Goal: Task Accomplishment & Management: Understand process/instructions

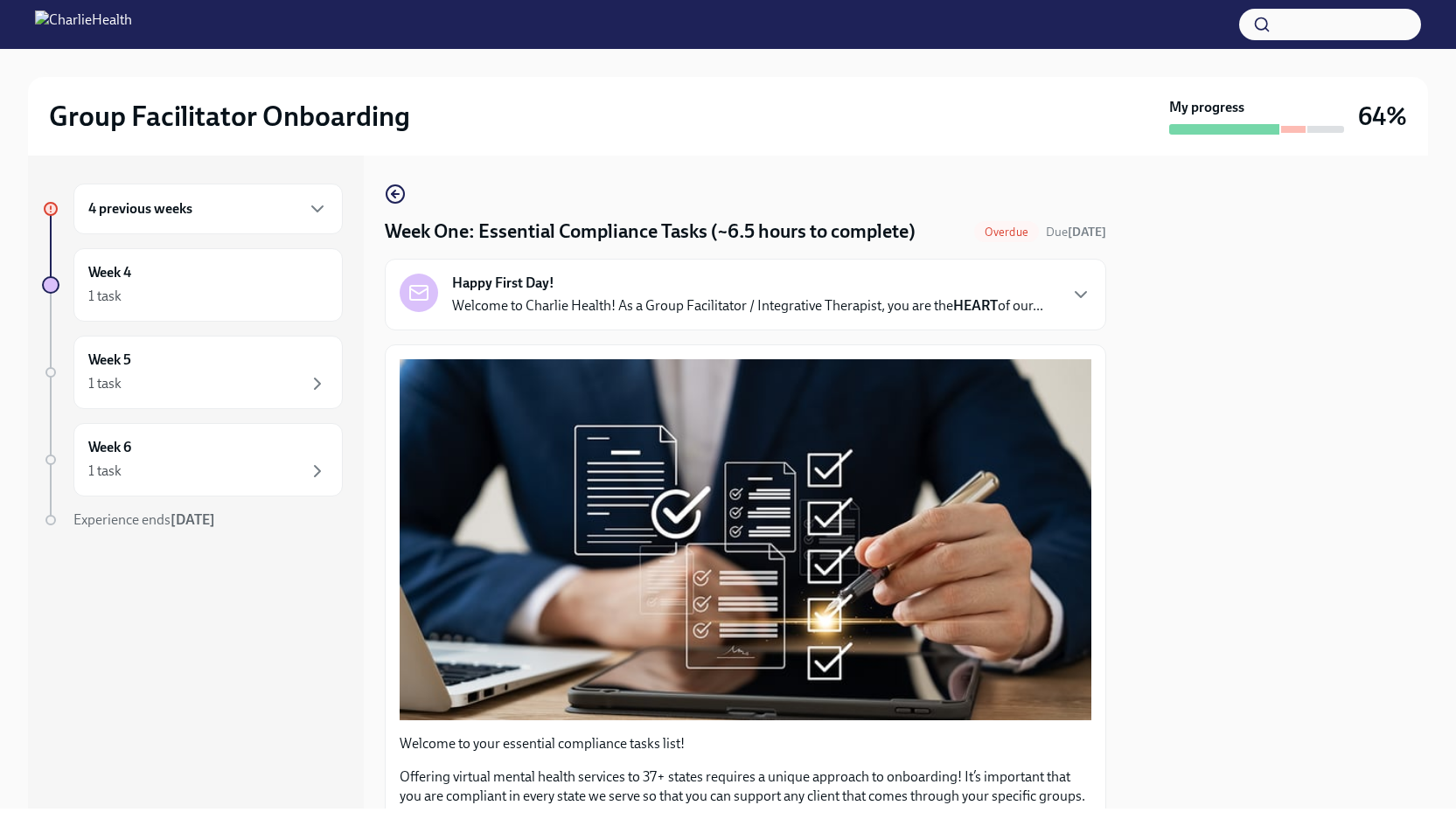
click at [170, 201] on h6 "4 previous weeks" at bounding box center [139, 208] width 104 height 19
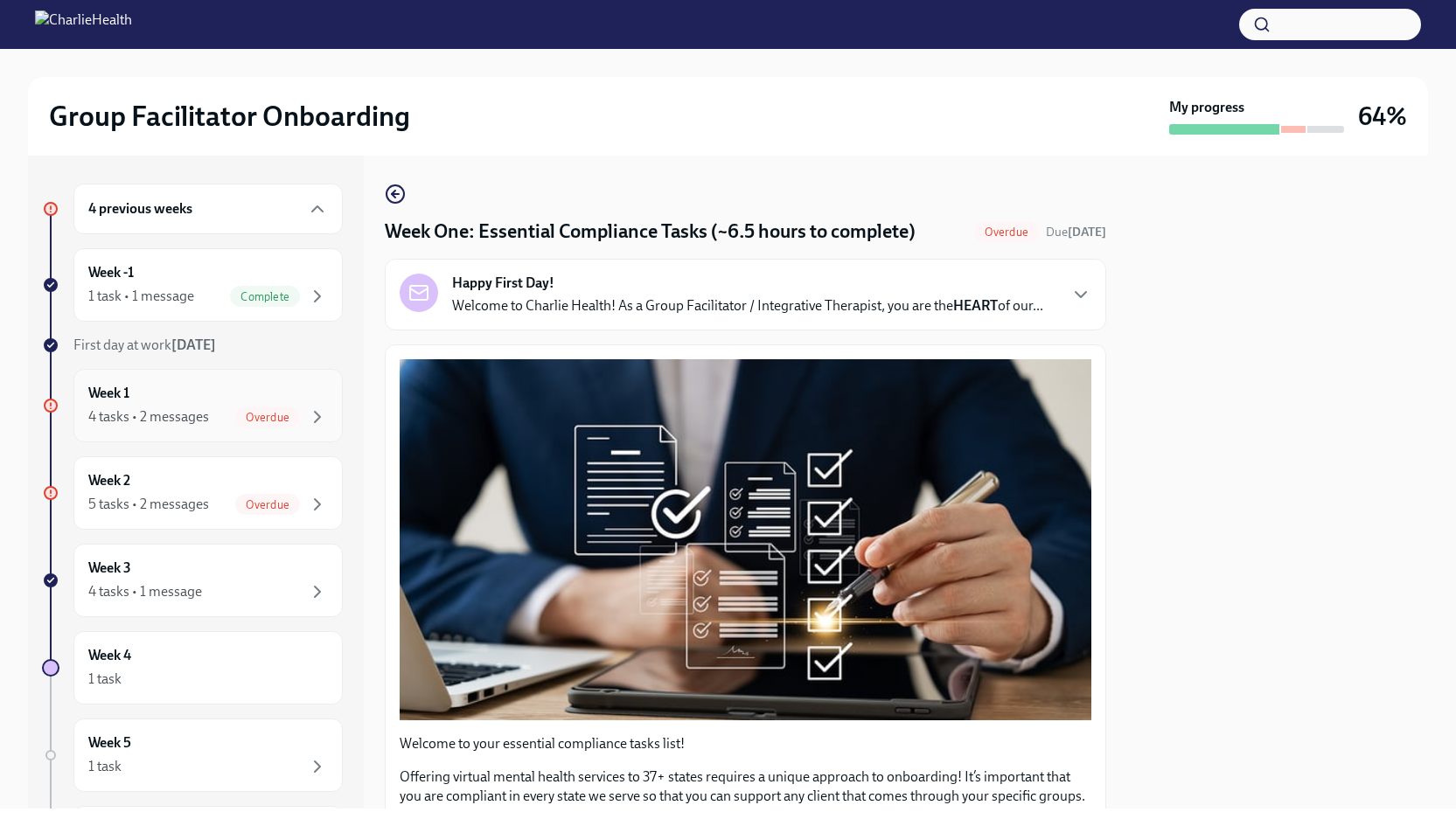
click at [158, 412] on div "4 tasks • 2 messages" at bounding box center [148, 416] width 121 height 19
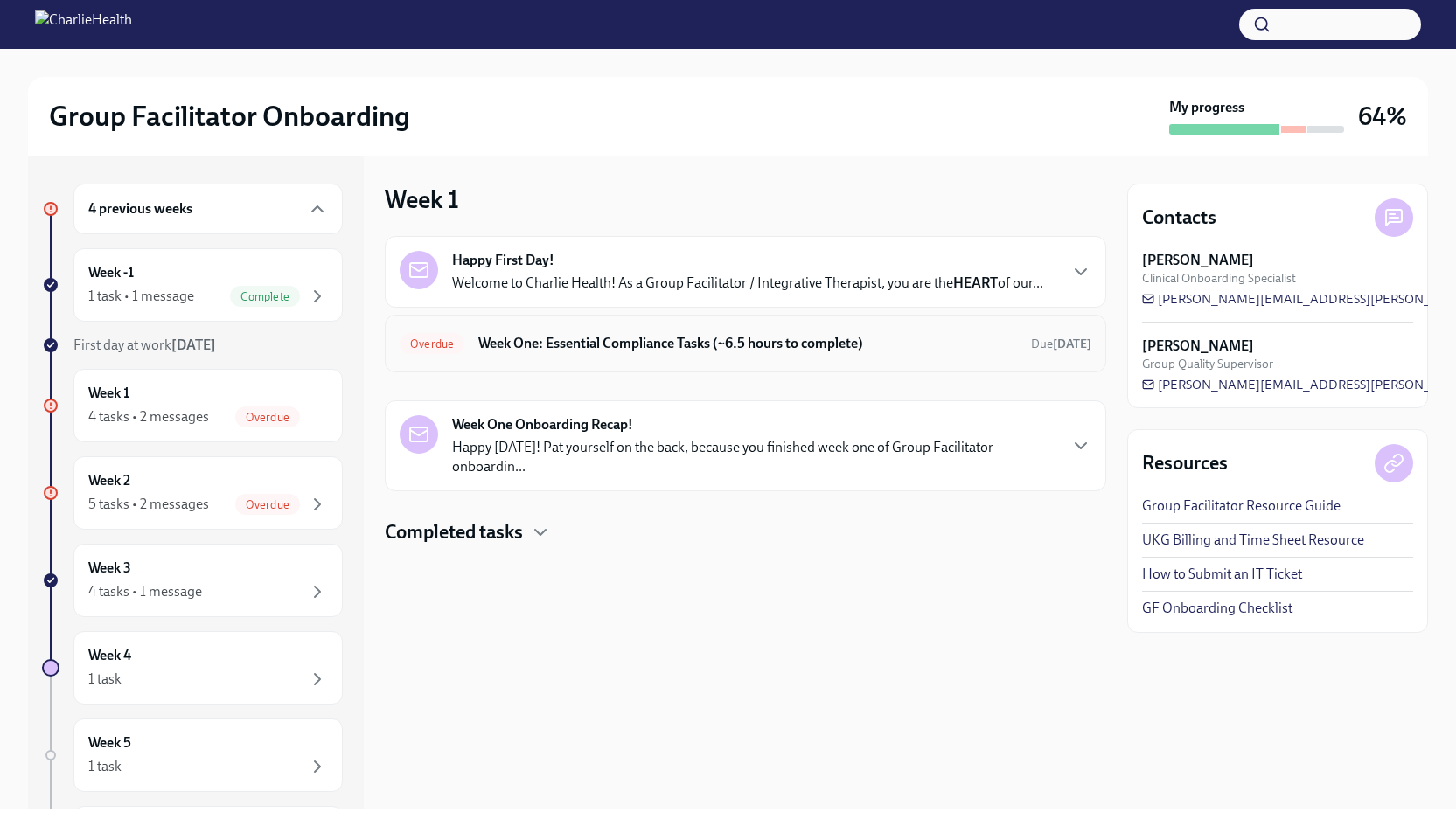
click at [543, 323] on div "Overdue Week One: Essential Compliance Tasks (~6.5 hours to complete) Due [DATE]" at bounding box center [745, 343] width 722 height 57
click at [919, 337] on h6 "Week One: Essential Compliance Tasks (~6.5 hours to complete)" at bounding box center [747, 343] width 539 height 19
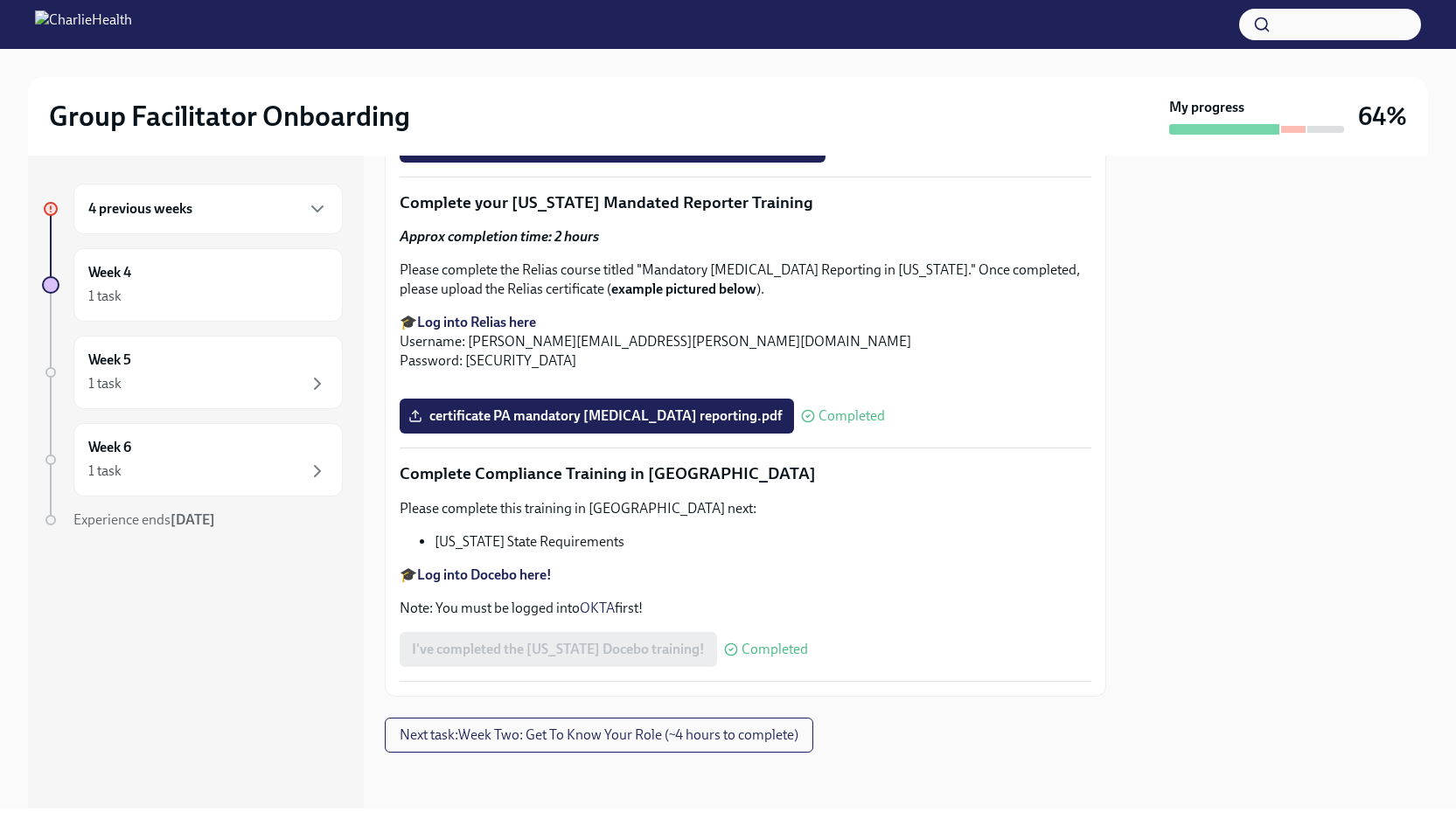
scroll to position [3757, 0]
click at [509, 733] on span "Next task : Week Two: Get To Know Your Role (~4 hours to complete)" at bounding box center [598, 735] width 398 height 18
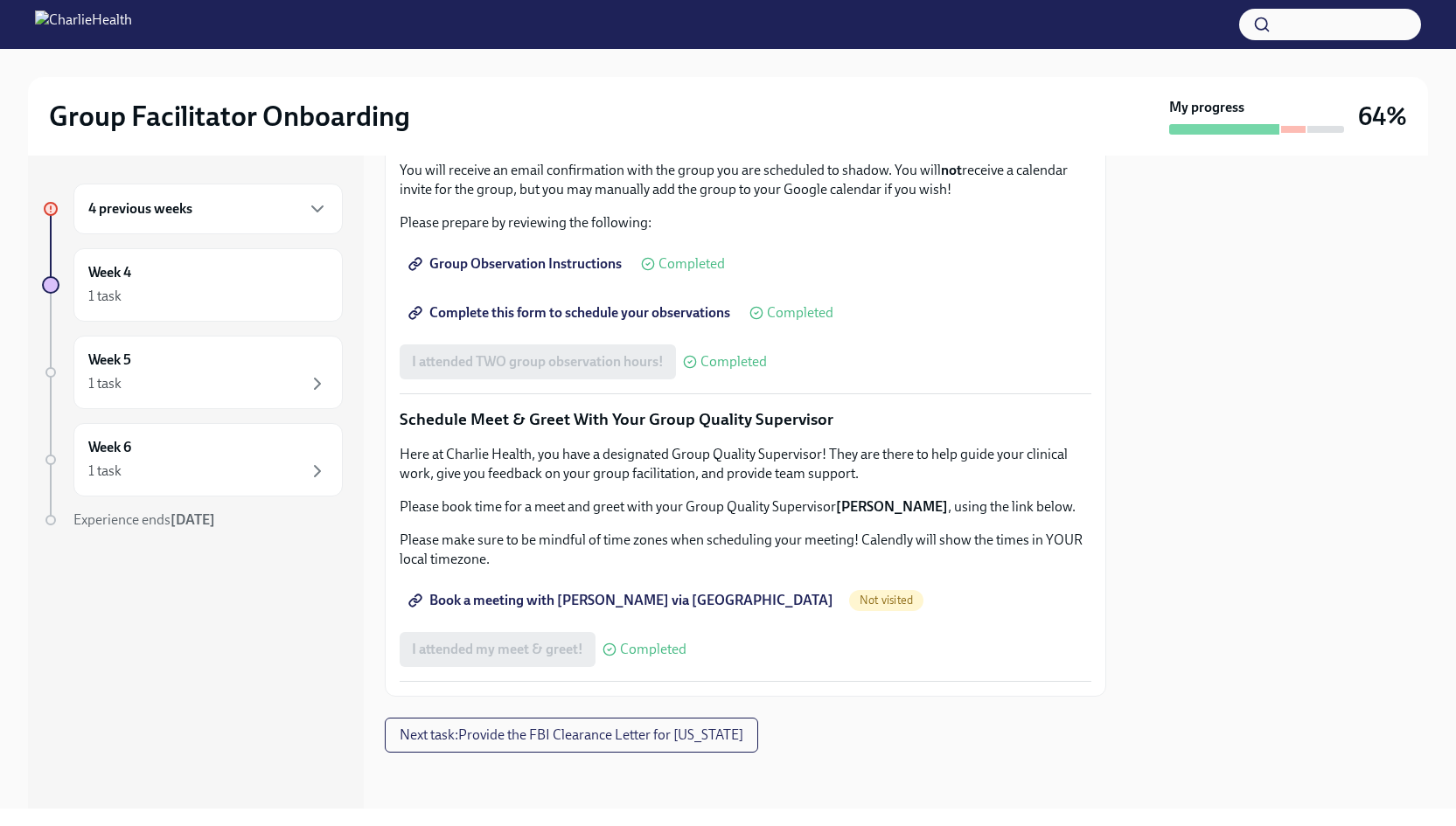
scroll to position [1542, 0]
click at [538, 730] on span "Next task : Provide the FBI Clearance Letter for [US_STATE]" at bounding box center [571, 735] width 344 height 18
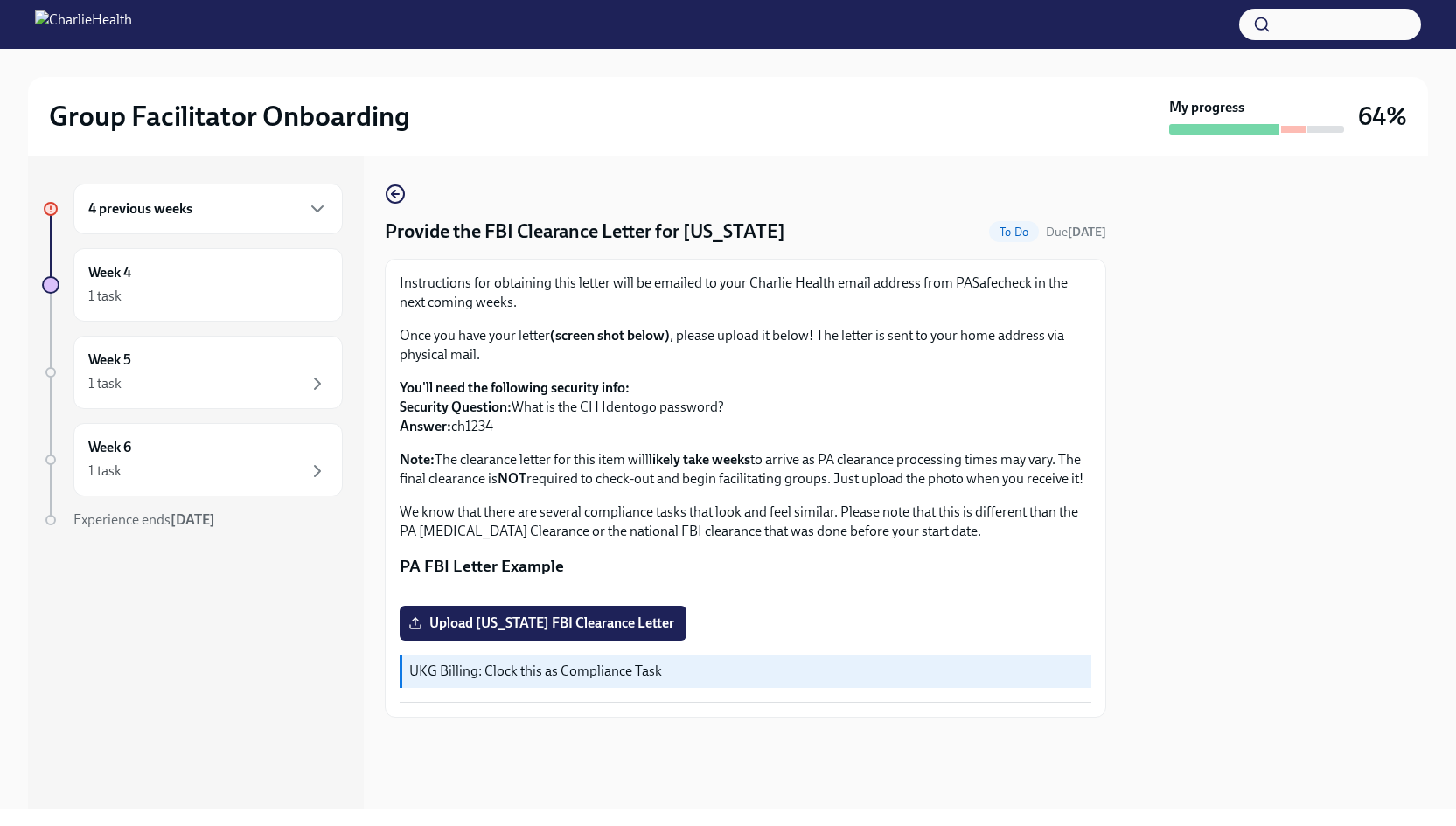
click at [190, 205] on h6 "4 previous weeks" at bounding box center [139, 208] width 104 height 19
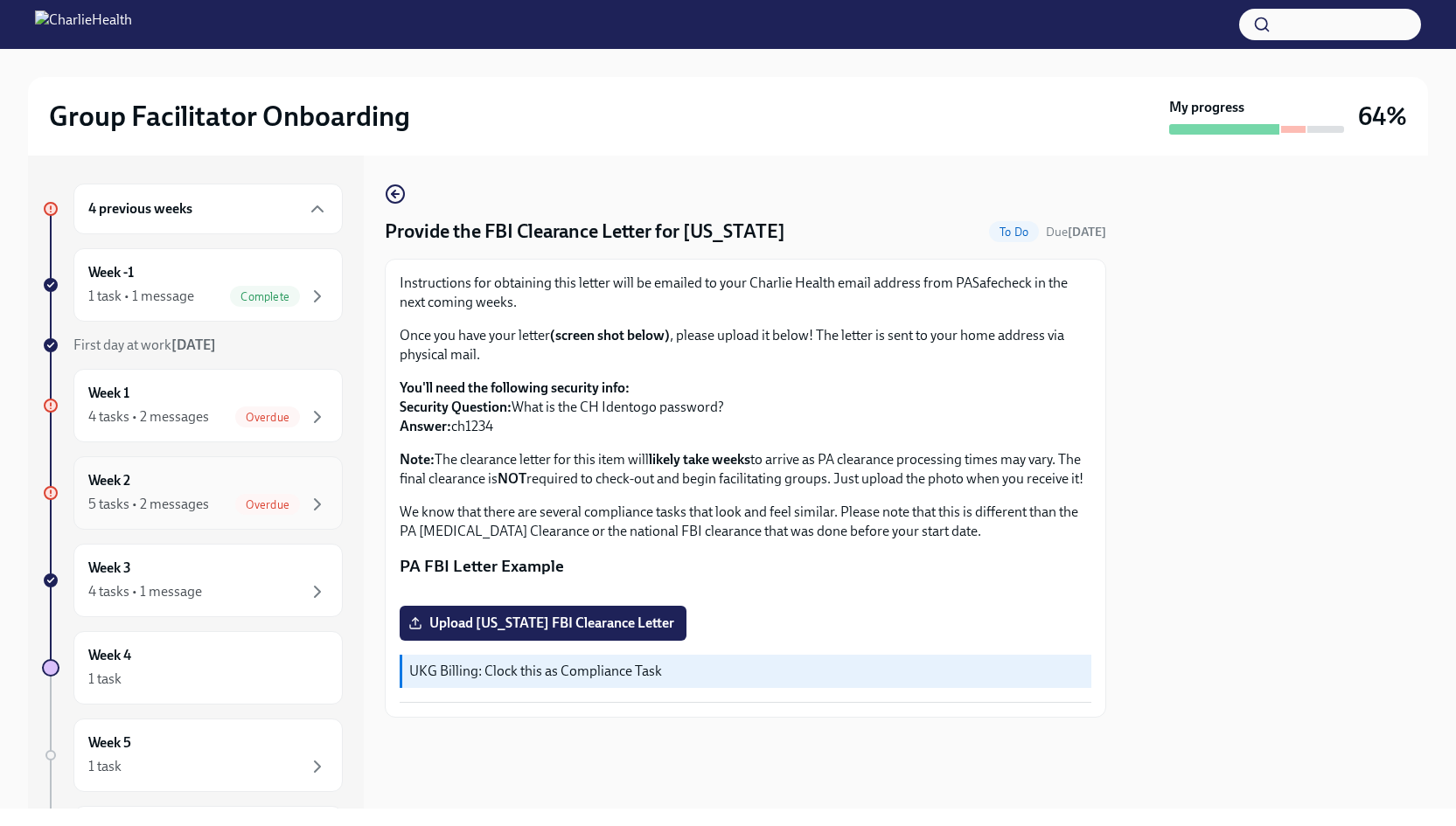
click at [120, 490] on div "Week 2 5 tasks • 2 messages Overdue" at bounding box center [208, 493] width 239 height 43
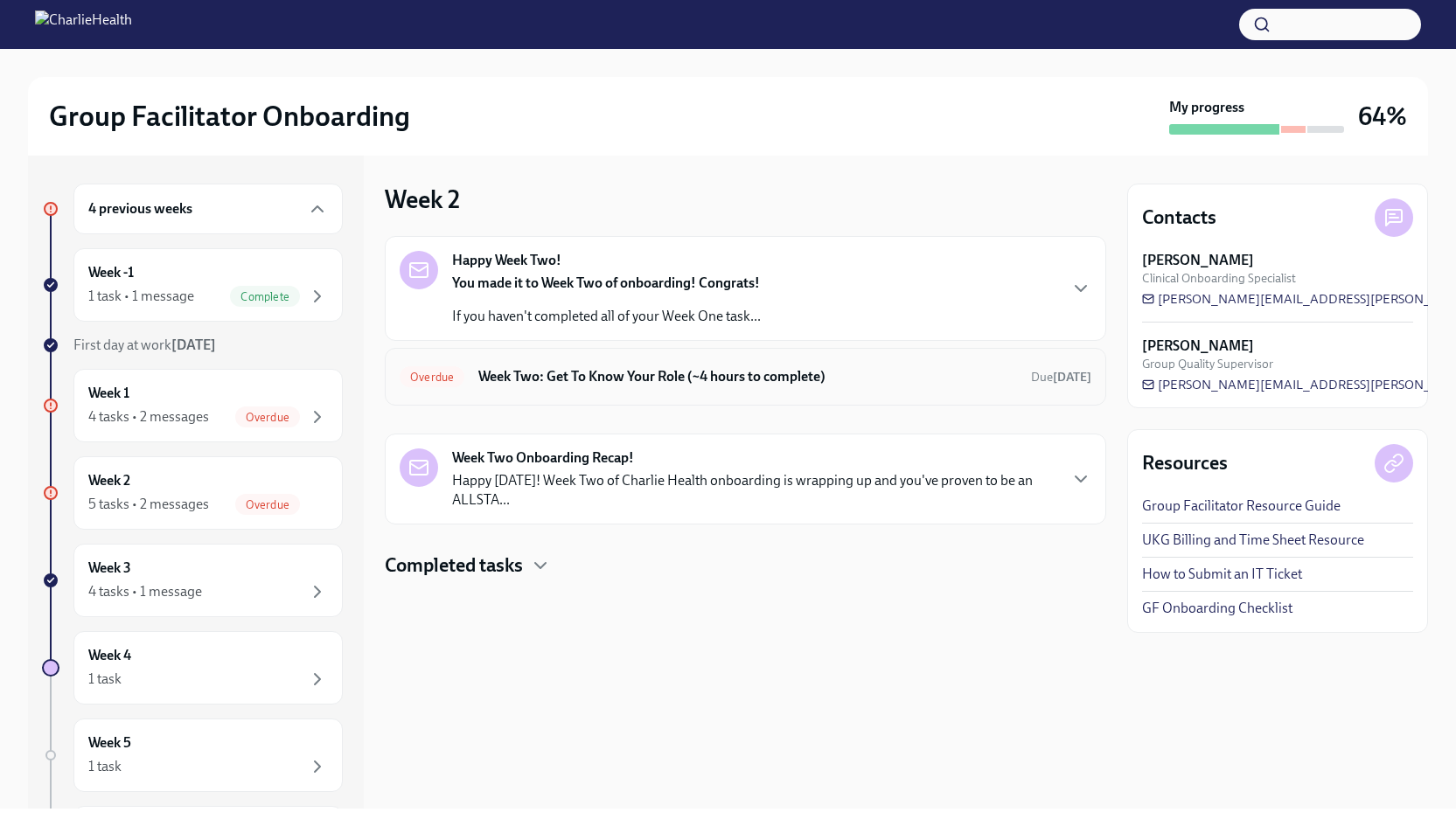
click at [732, 385] on h6 "Week Two: Get To Know Your Role (~4 hours to complete)" at bounding box center [747, 375] width 539 height 19
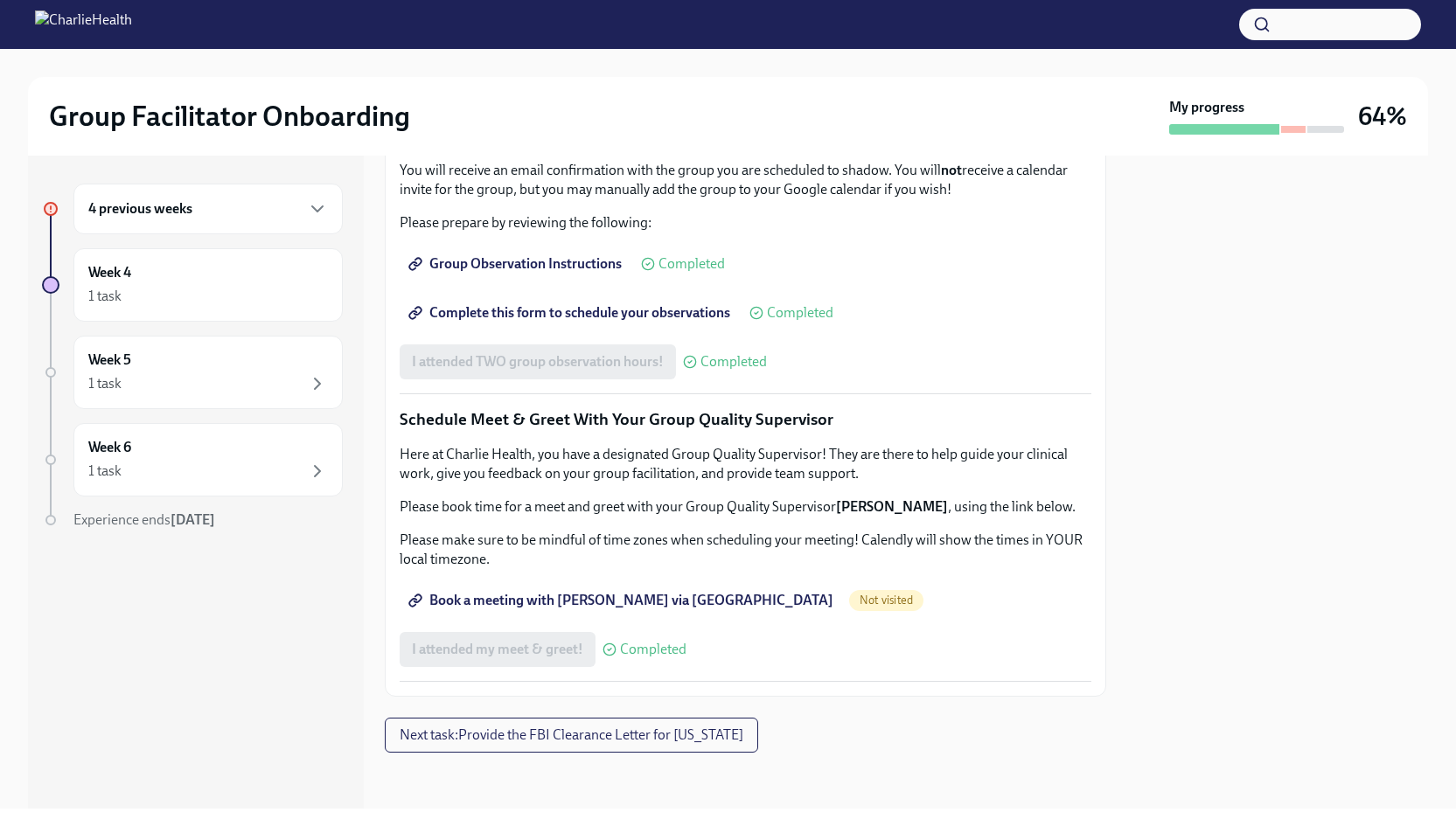
scroll to position [1542, 0]
click at [274, 367] on div "Week 5 1 task" at bounding box center [208, 372] width 239 height 43
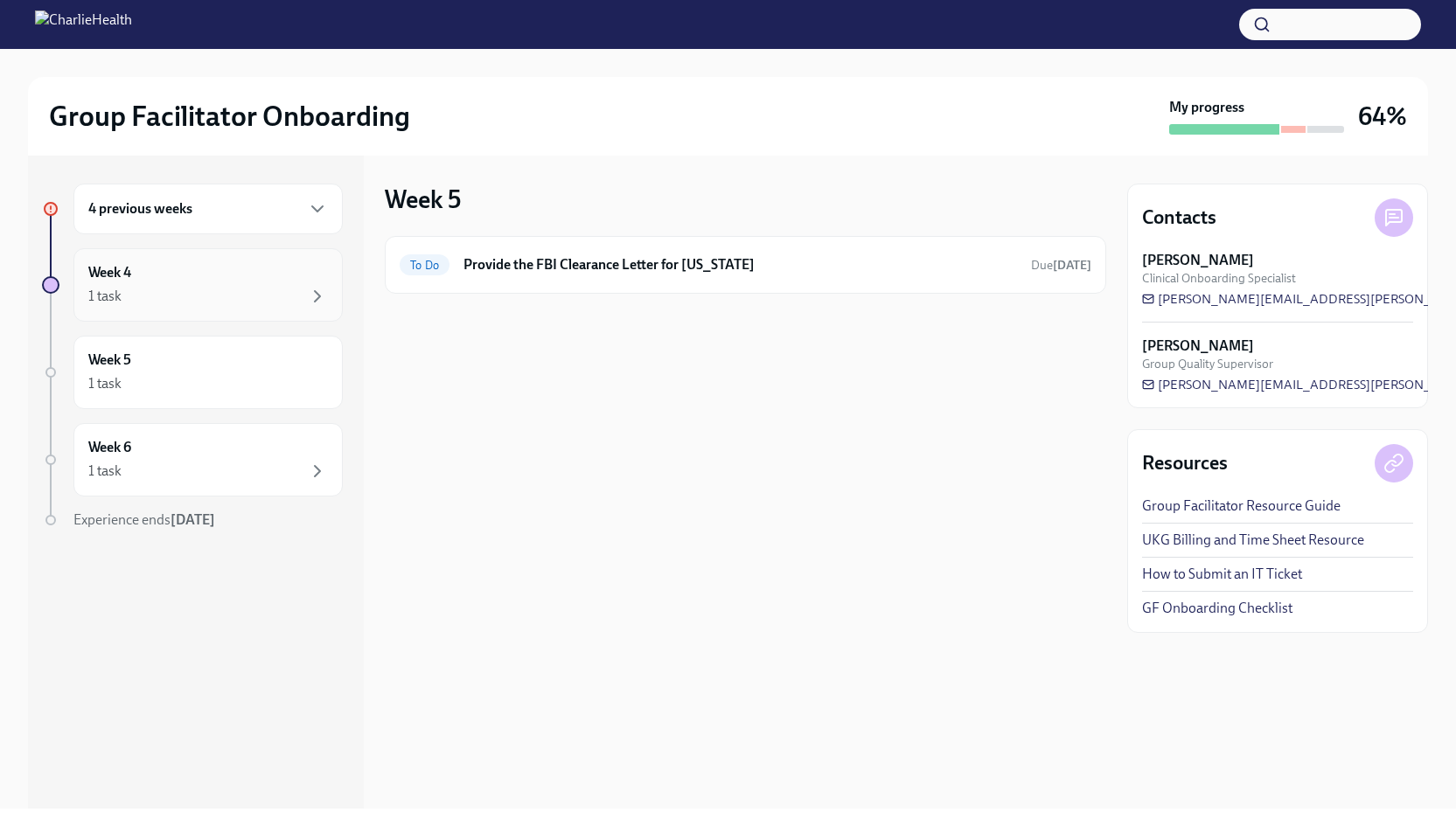
click at [254, 270] on div "Week 4 1 task" at bounding box center [208, 285] width 239 height 43
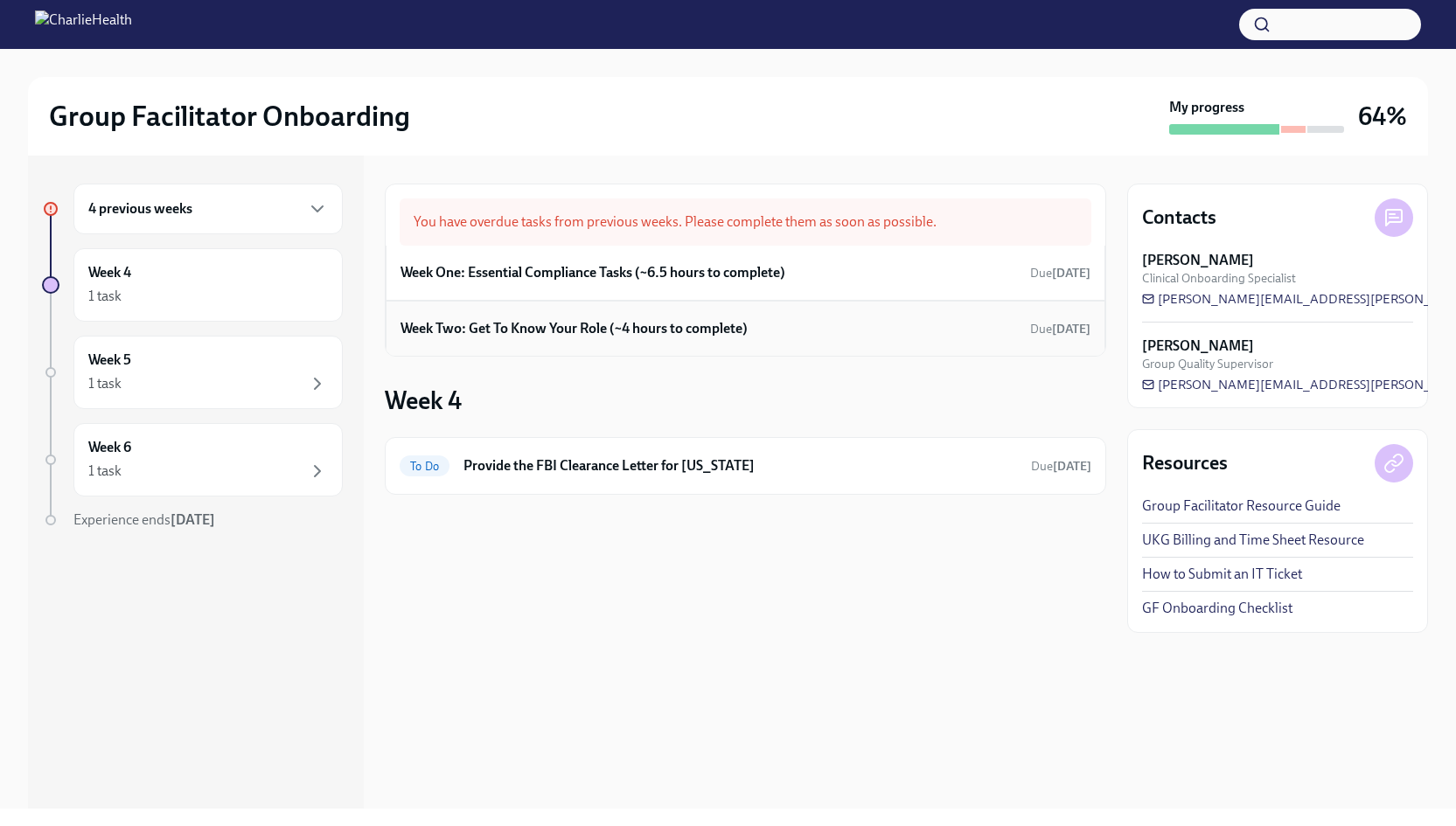
click at [617, 330] on h6 "Week Two: Get To Know Your Role (~4 hours to complete)" at bounding box center [573, 328] width 347 height 19
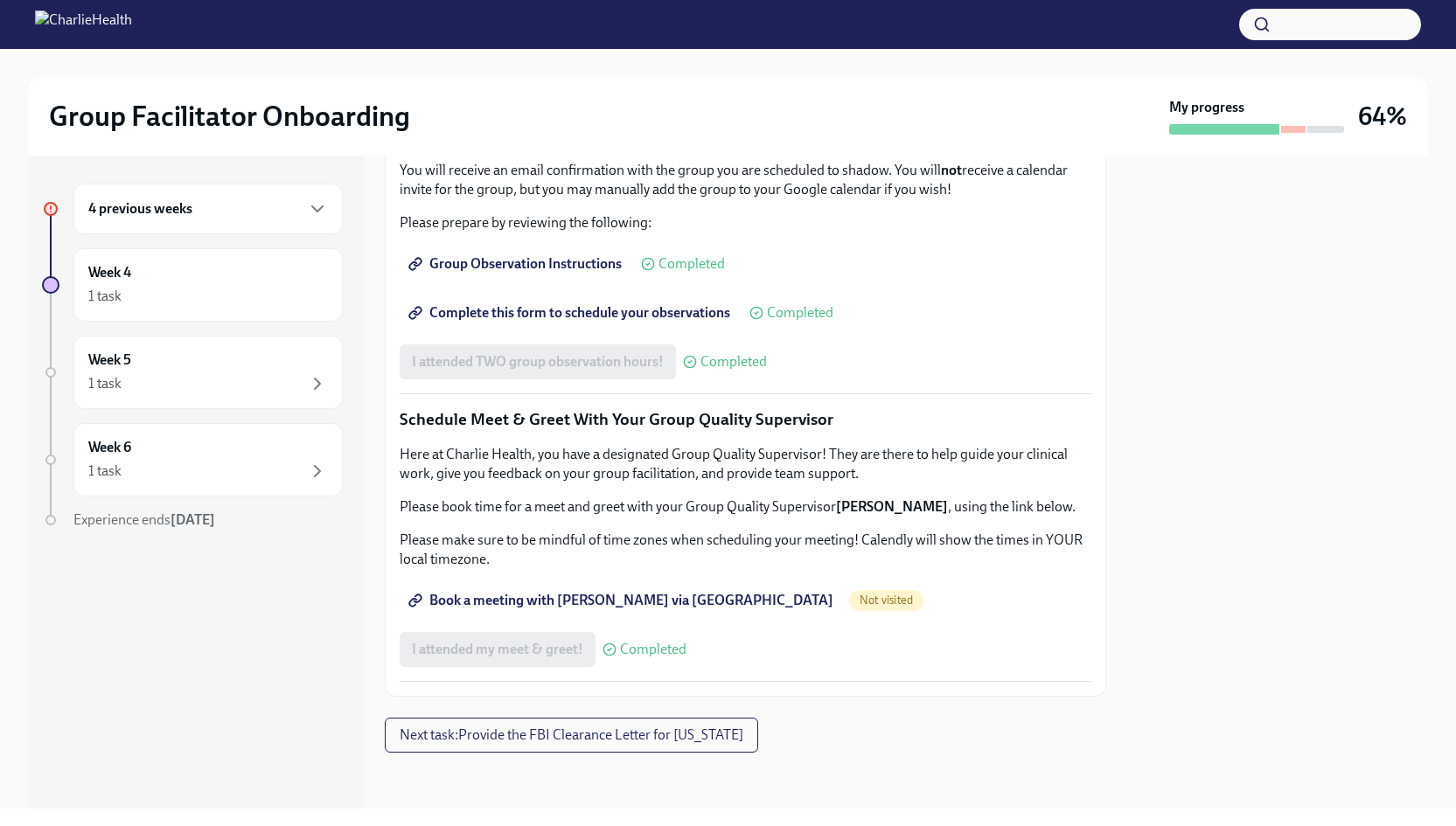
scroll to position [1542, 0]
